Goal: Task Accomplishment & Management: Complete application form

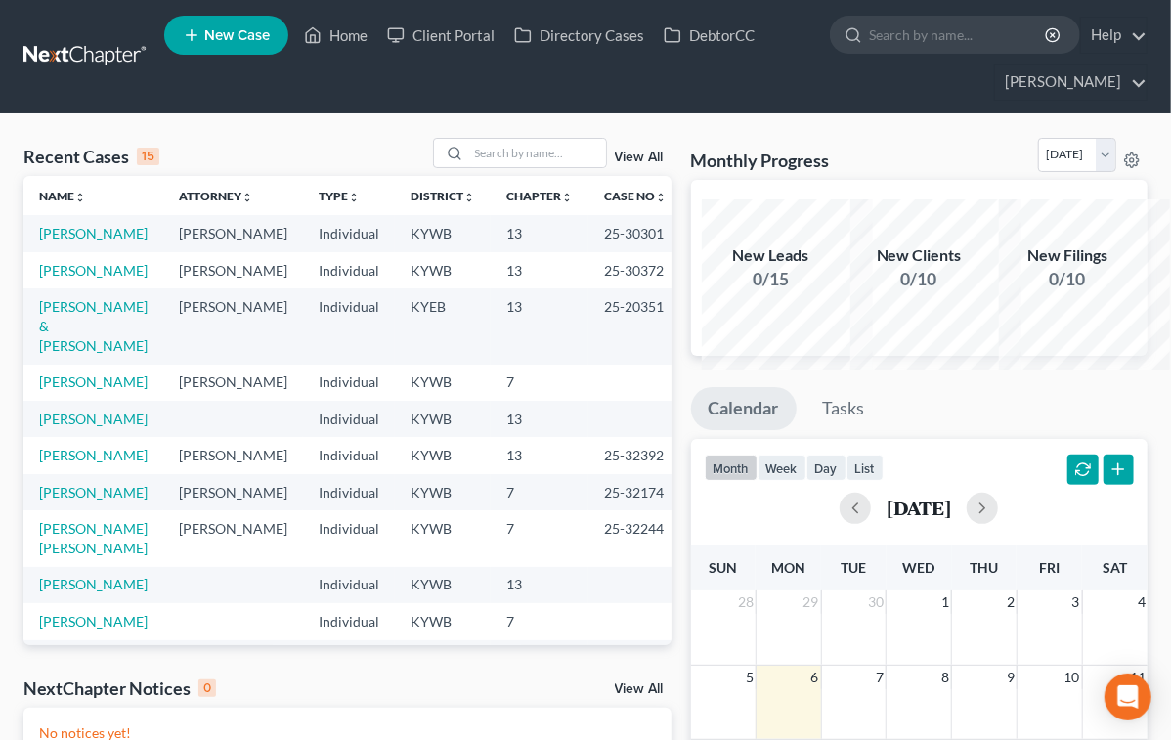
click at [270, 34] on span "New Case" at bounding box center [237, 35] width 66 height 15
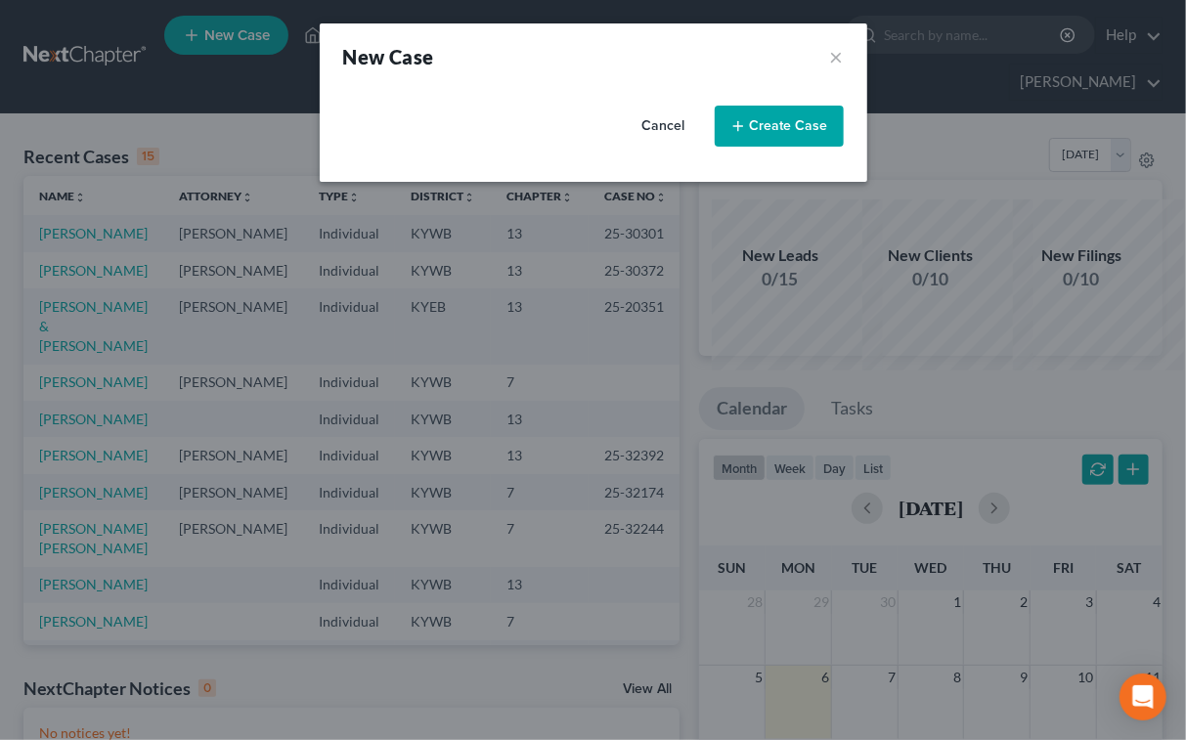
select select "33"
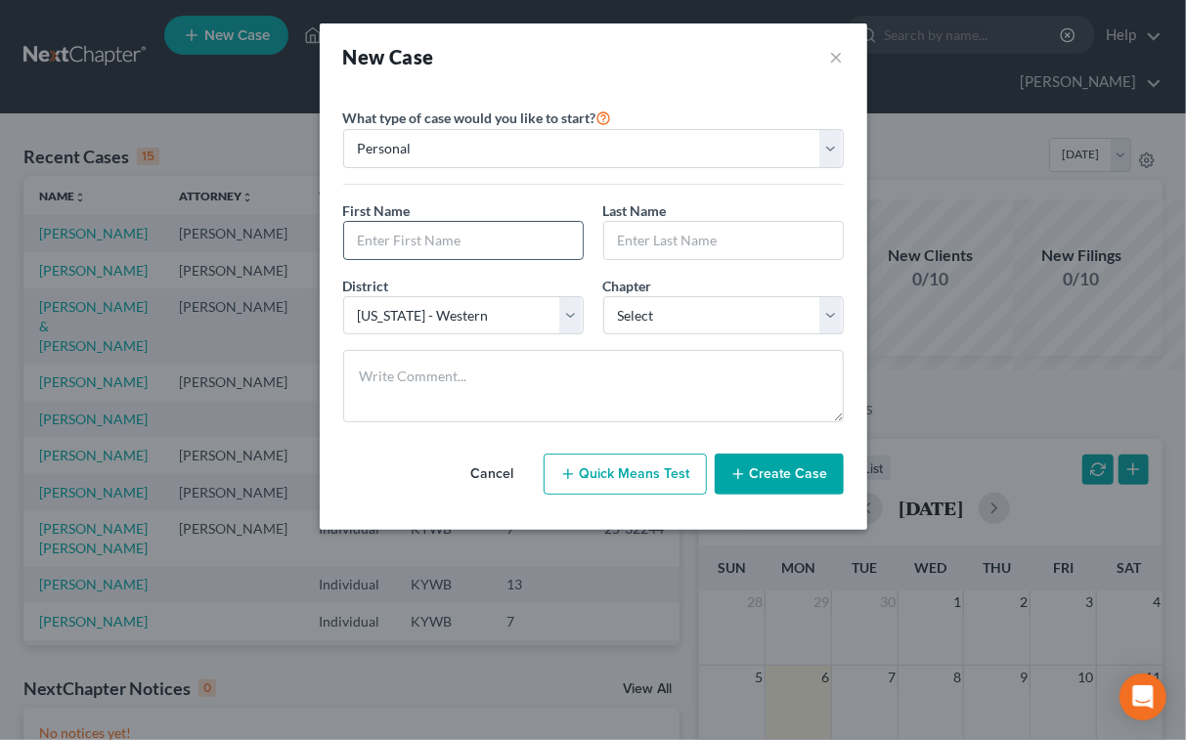
click at [359, 259] on input "text" at bounding box center [463, 240] width 239 height 37
type input "[PERSON_NAME]"
click at [844, 335] on select "Select 7 11 12 13" at bounding box center [723, 315] width 241 height 39
select select "0"
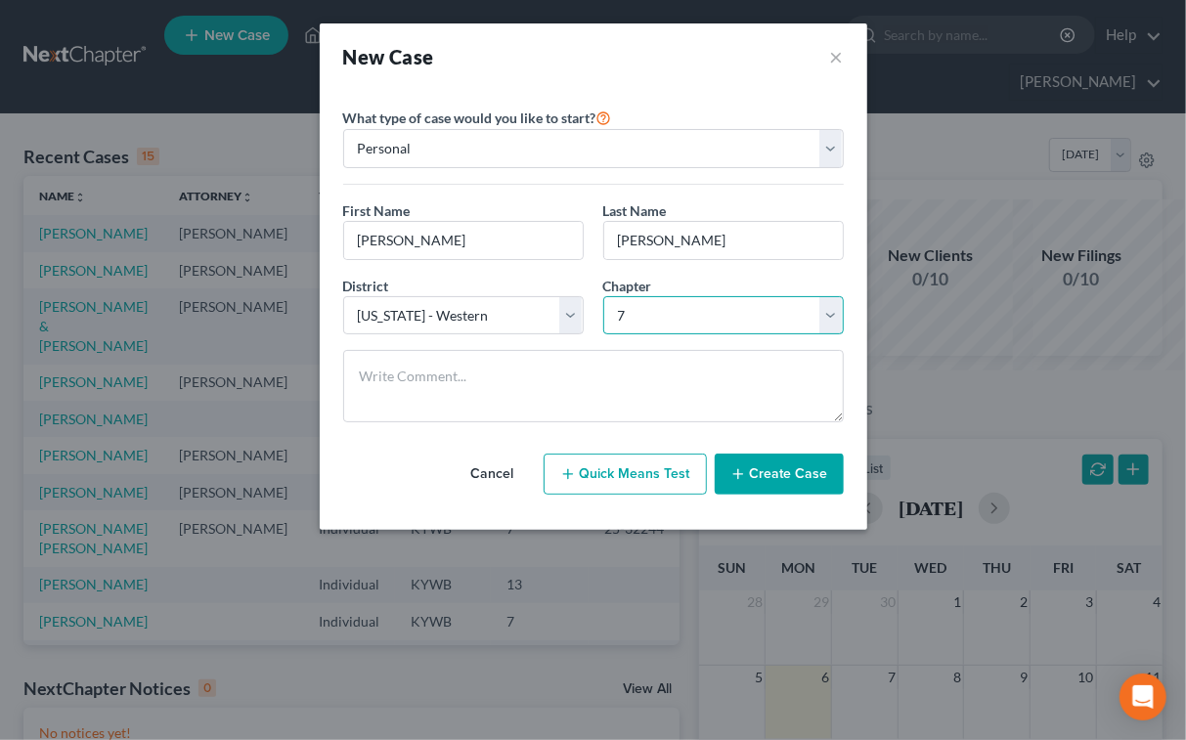
click at [603, 335] on select "Select 7 11 12 13" at bounding box center [723, 315] width 241 height 39
drag, startPoint x: 796, startPoint y: 562, endPoint x: 796, endPoint y: 576, distance: 13.7
click at [796, 510] on div "Cancel Quick Means Test Create Case" at bounding box center [593, 474] width 501 height 72
click at [795, 495] on button "Create Case" at bounding box center [779, 474] width 129 height 41
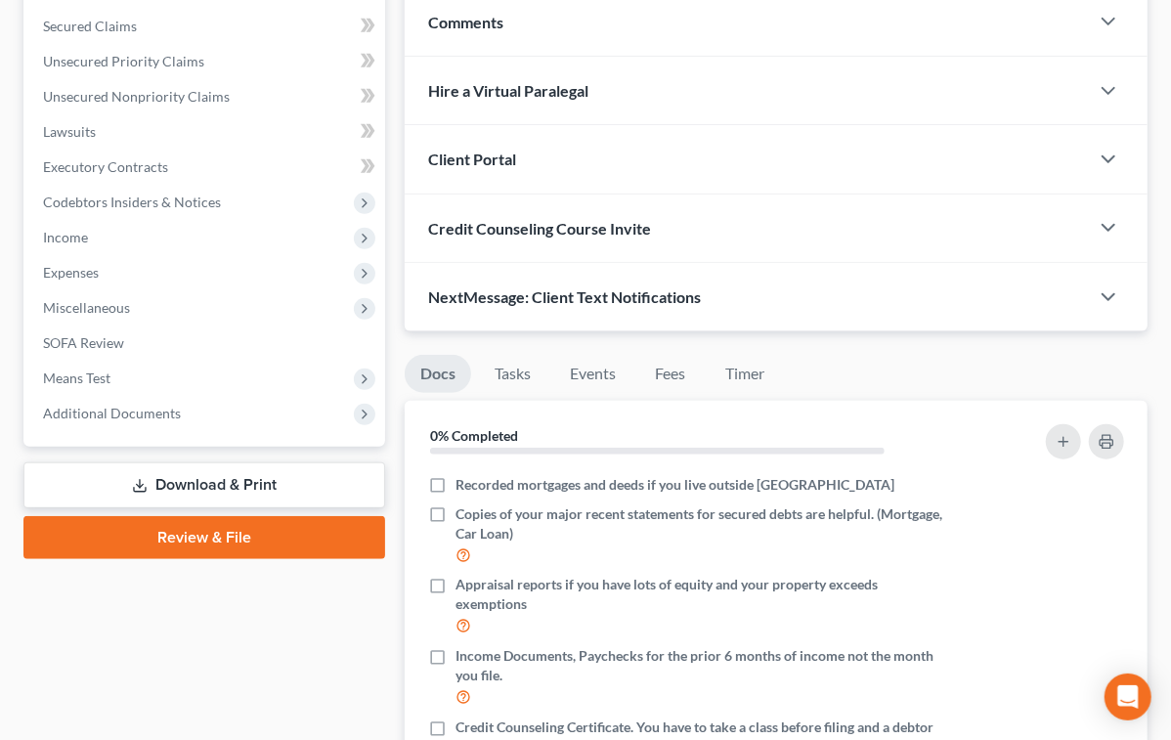
scroll to position [488, 0]
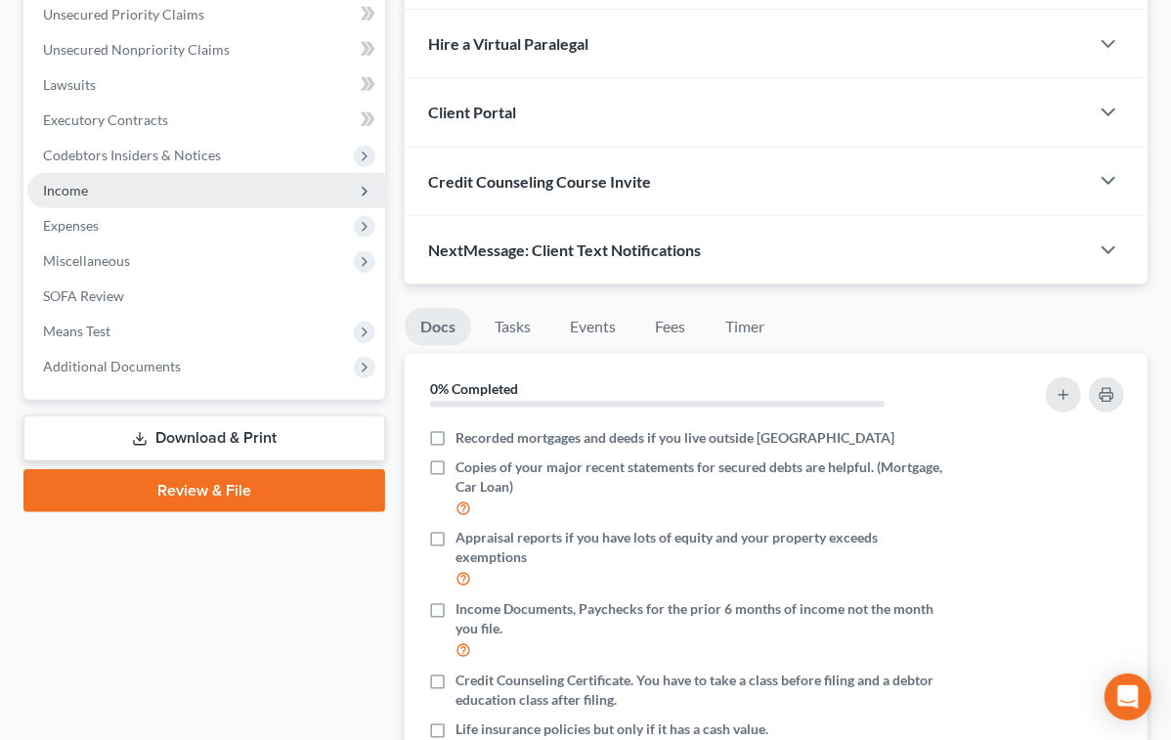
click at [111, 208] on span "Income" at bounding box center [206, 190] width 358 height 35
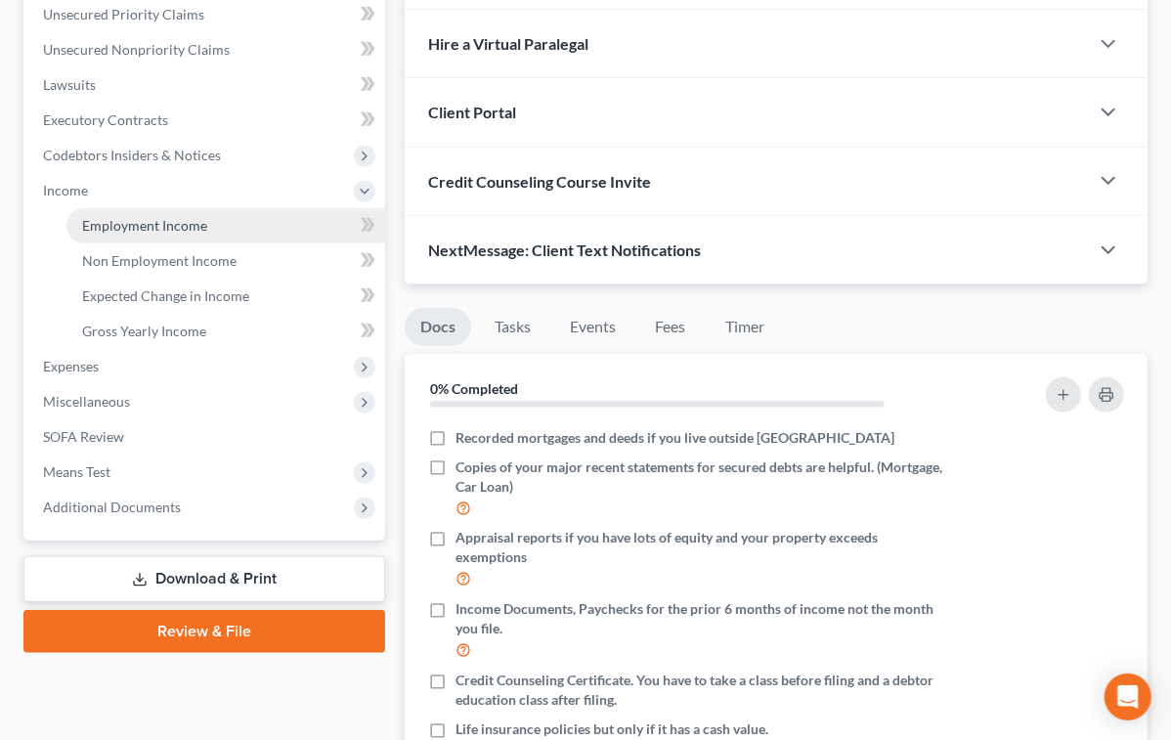
click at [179, 234] on span "Employment Income" at bounding box center [144, 225] width 125 height 17
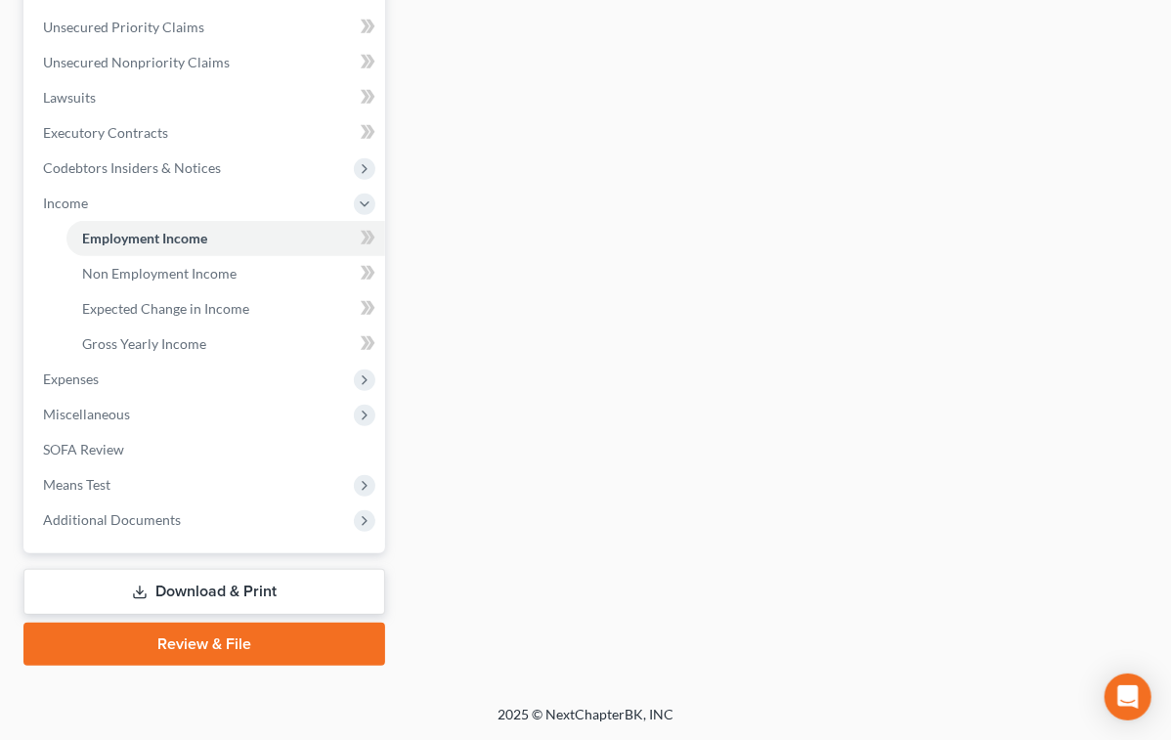
scroll to position [587, 0]
